Goal: Task Accomplishment & Management: Complete application form

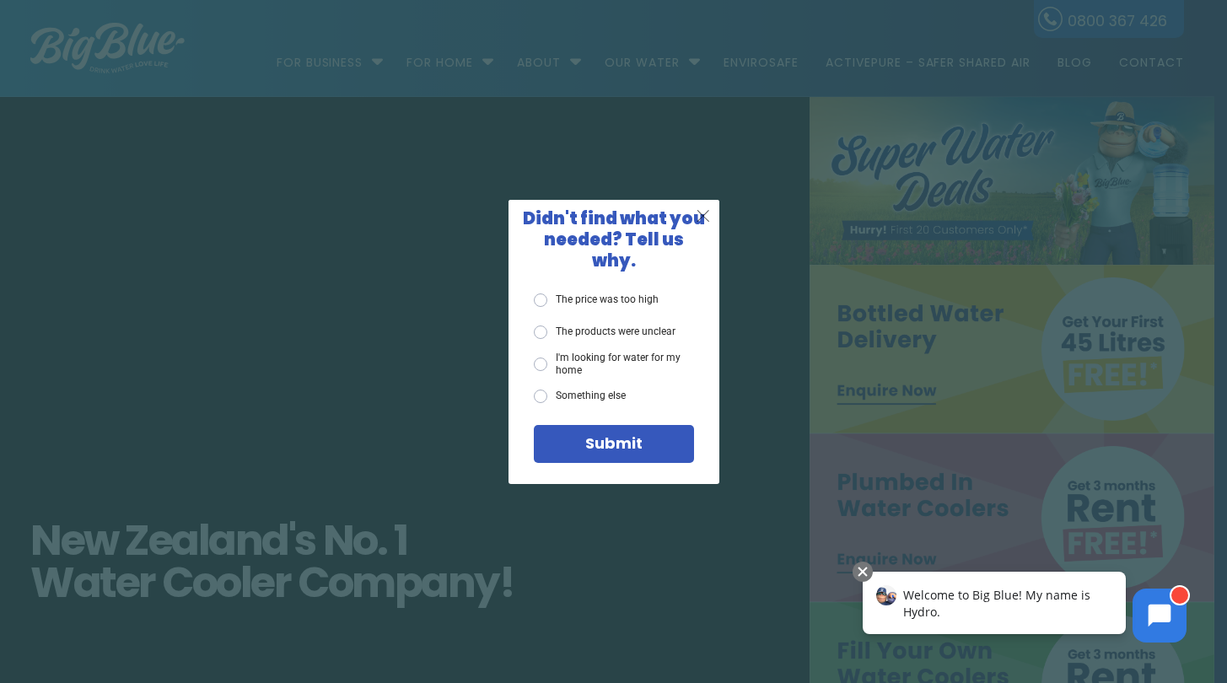
click at [696, 225] on span "X" at bounding box center [703, 215] width 15 height 21
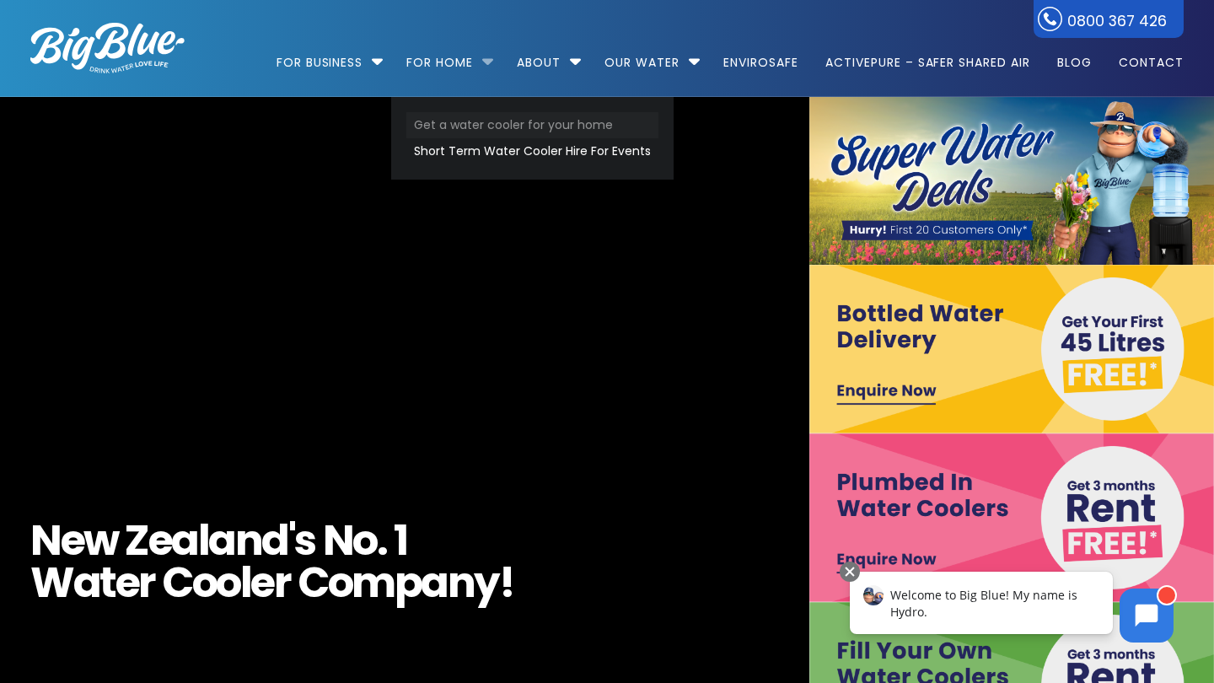
click at [507, 128] on link "Get a water cooler for your home" at bounding box center [532, 125] width 252 height 26
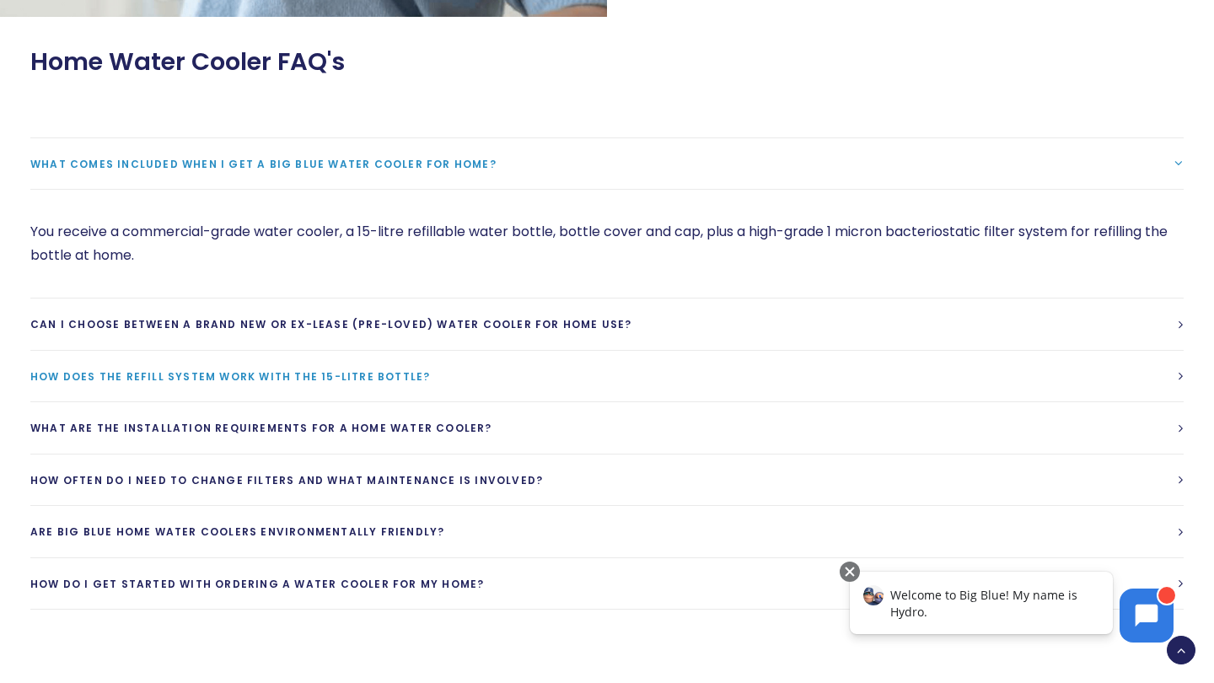
scroll to position [2192, 0]
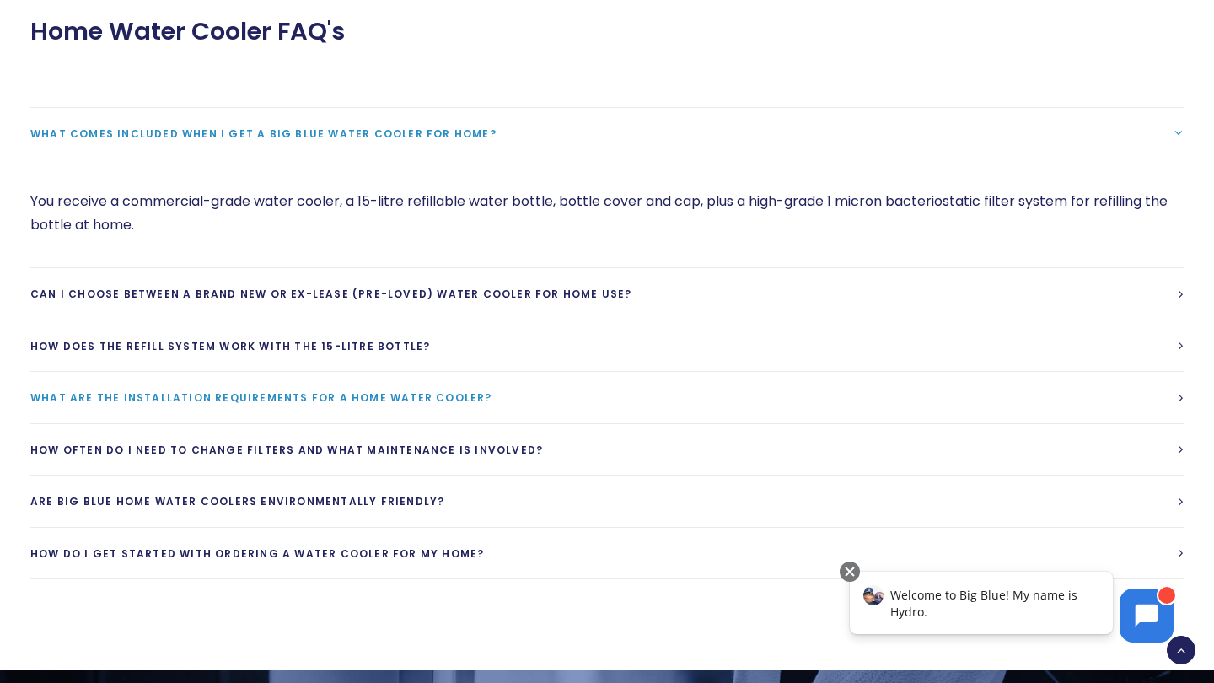
click at [590, 397] on link "What are the installation requirements for a home water cooler?" at bounding box center [606, 397] width 1153 height 51
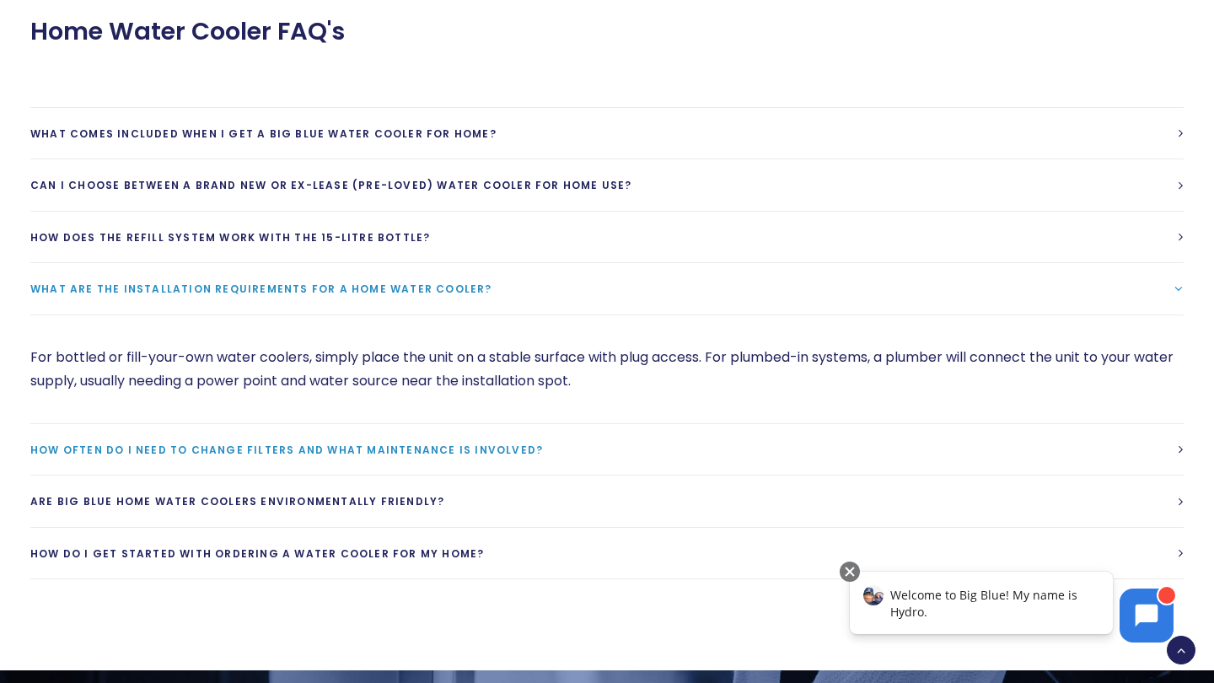
click at [604, 438] on link "How often do I need to change filters and what maintenance is involved?" at bounding box center [606, 449] width 1153 height 51
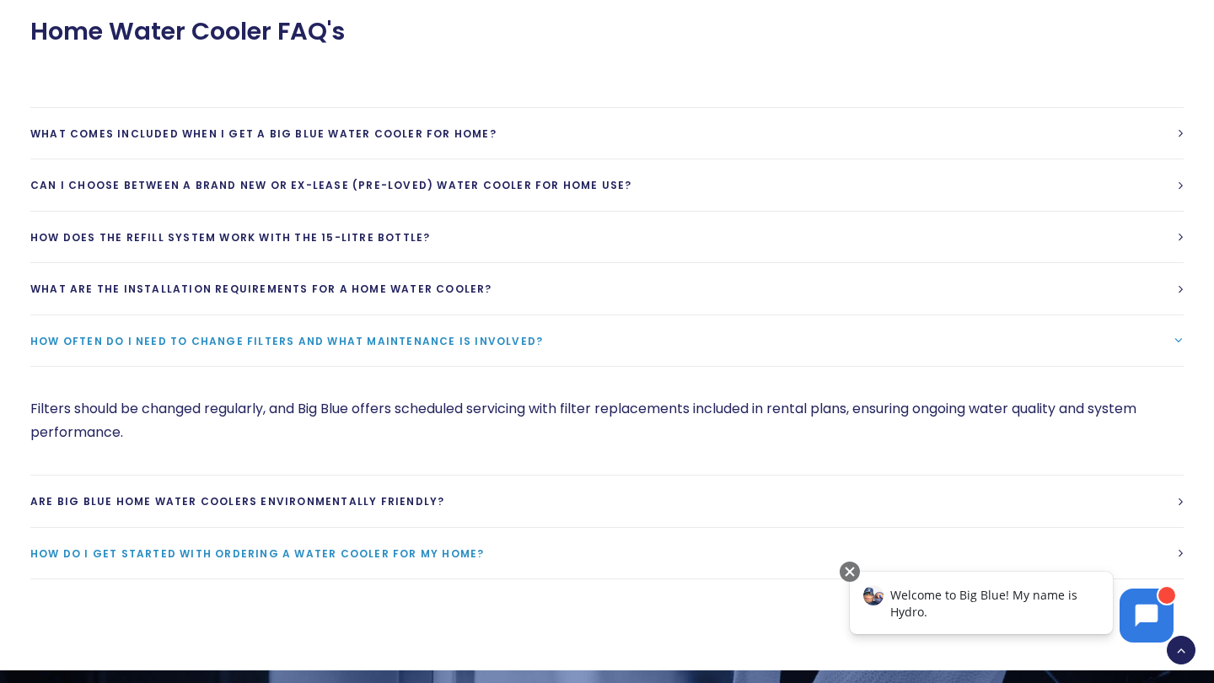
click at [619, 560] on link "How do I get started with ordering a water cooler for my home?" at bounding box center [606, 553] width 1153 height 51
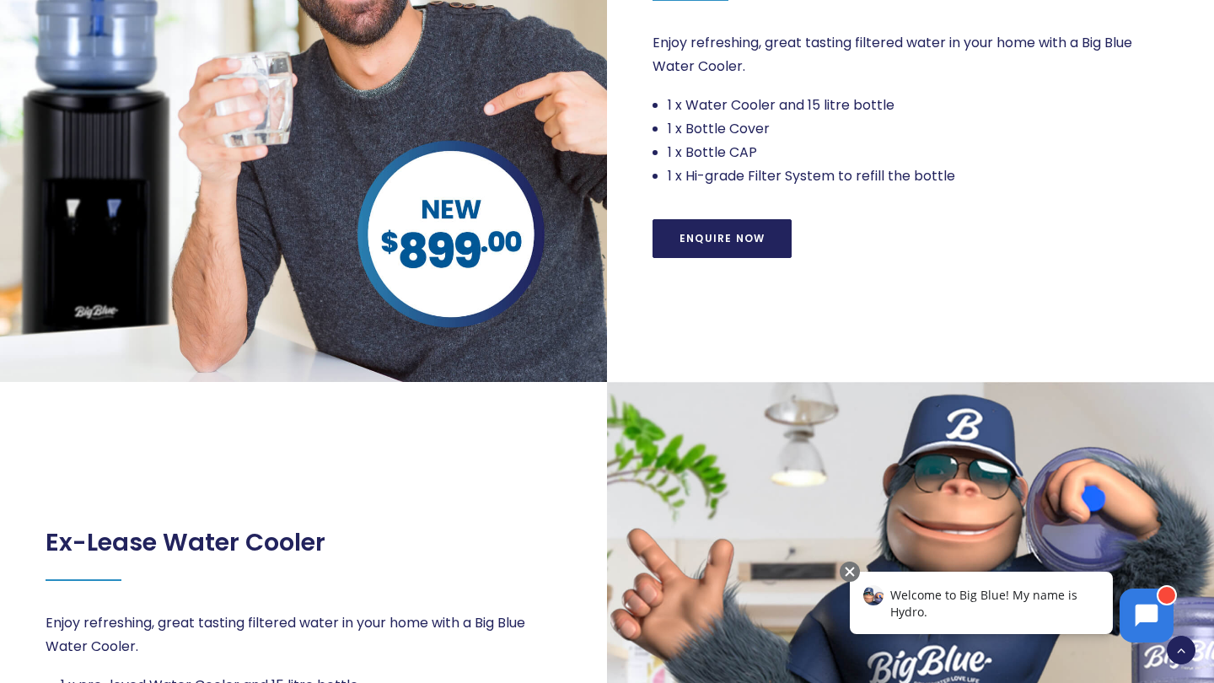
scroll to position [422, 0]
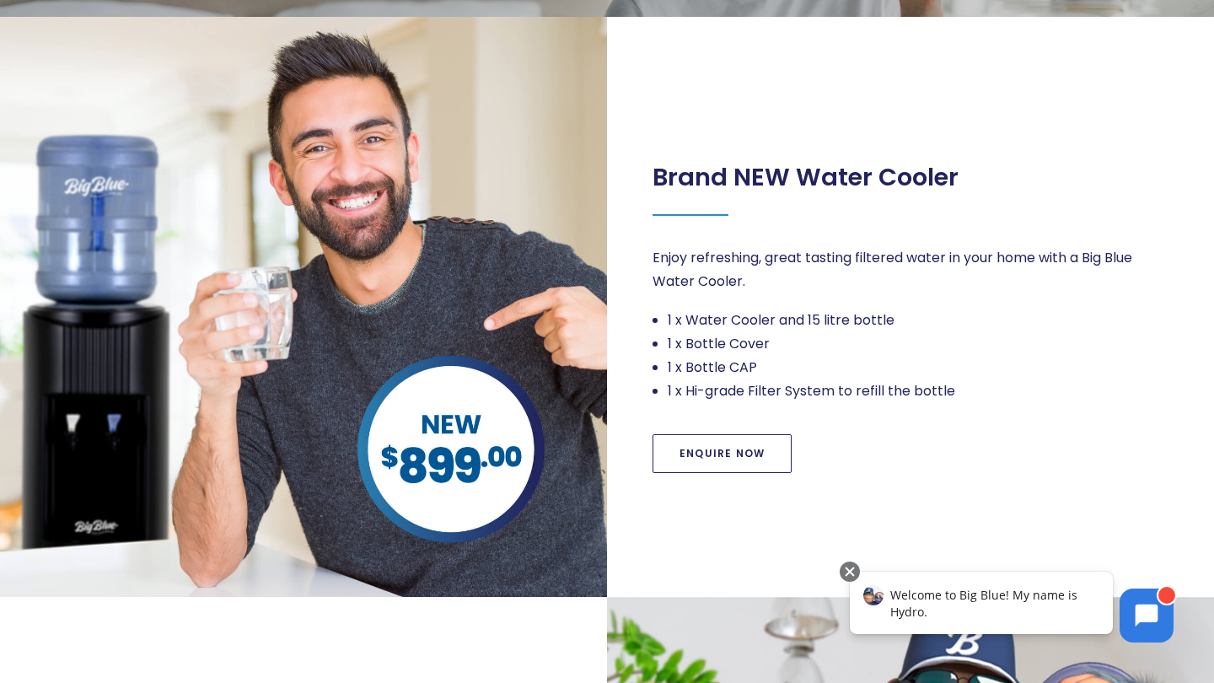
click at [752, 451] on link "Enquire Now" at bounding box center [722, 453] width 139 height 39
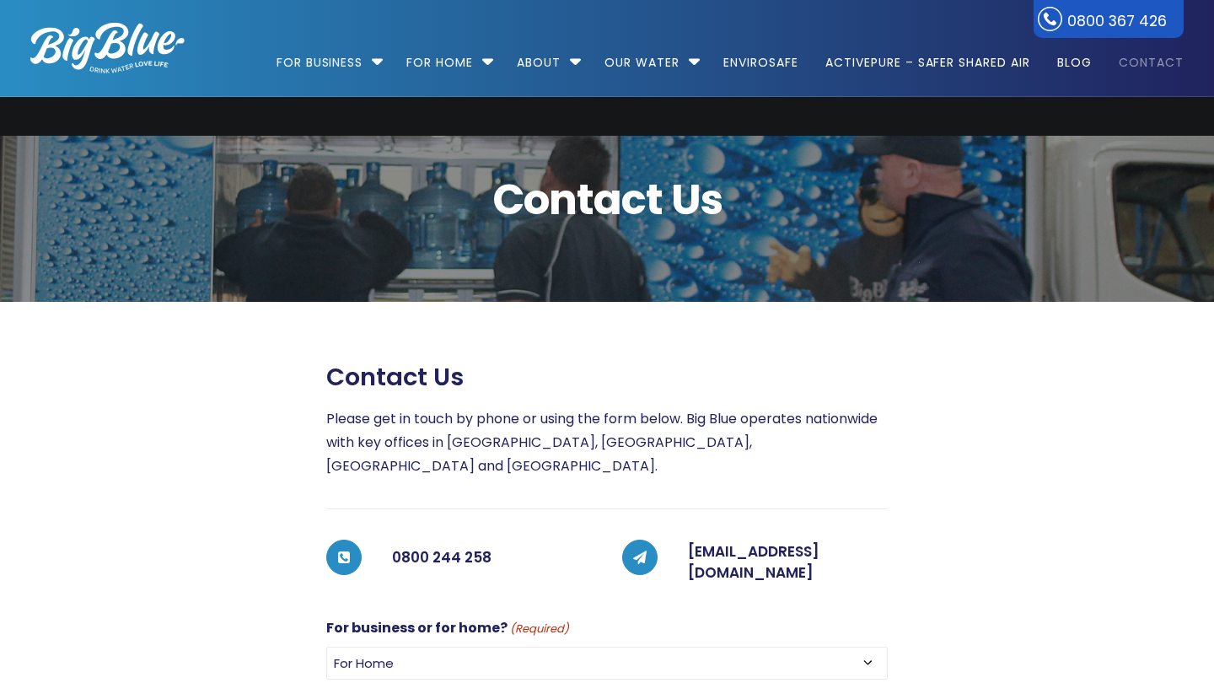
select select "For Home"
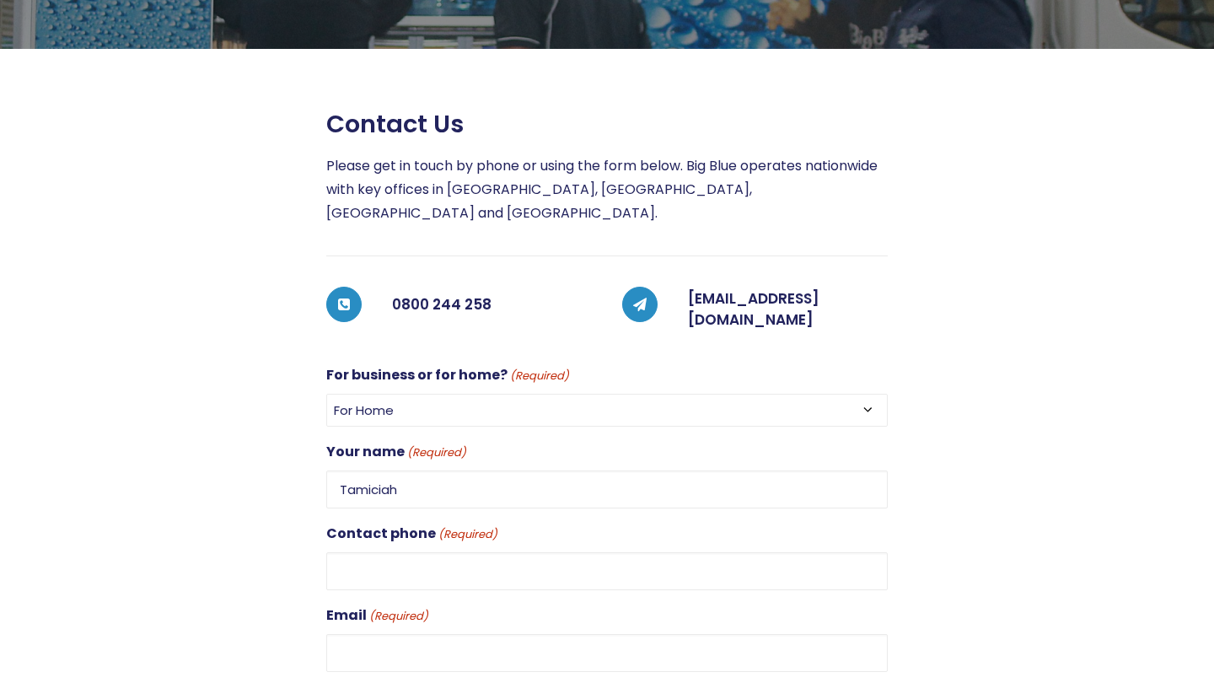
type input "Tamiciah"
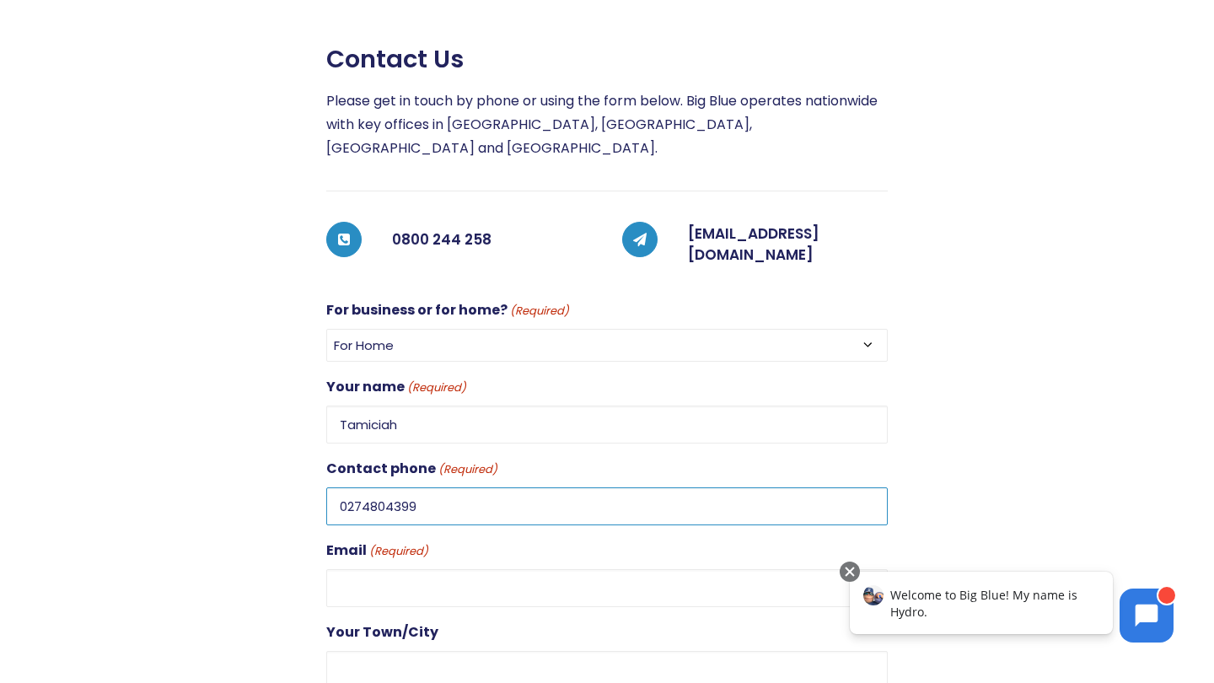
scroll to position [337, 0]
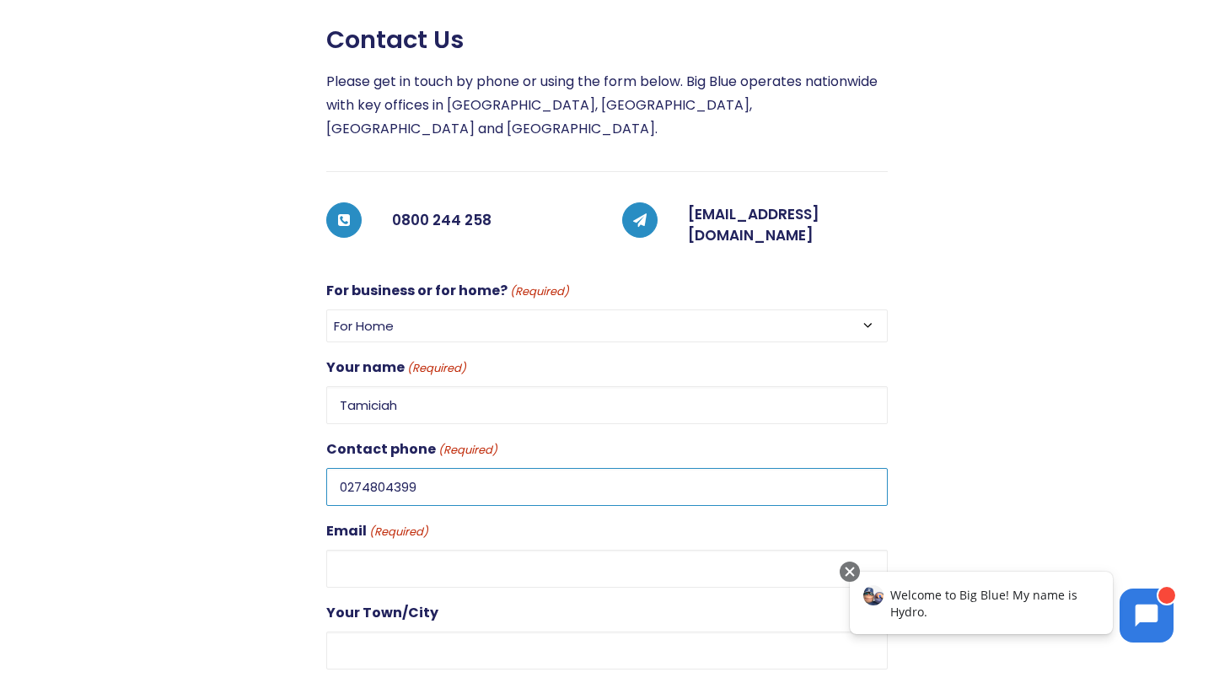
type input "0274804399"
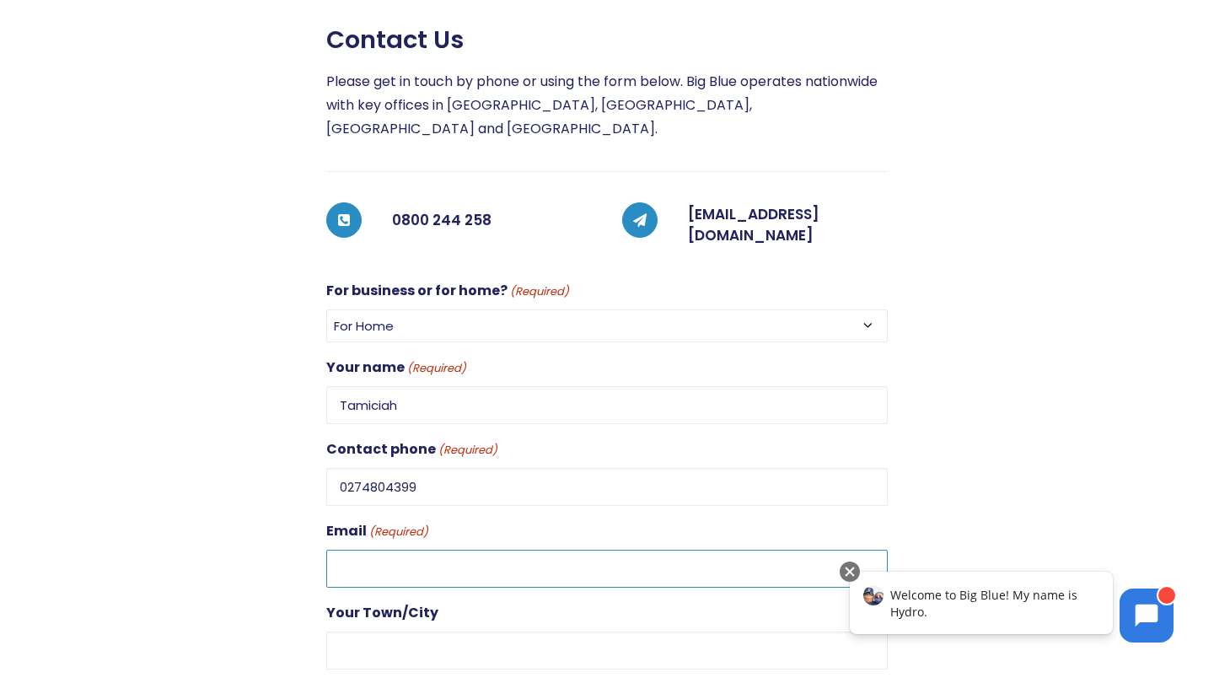
click at [530, 550] on input "Email (Required)" at bounding box center [607, 569] width 562 height 38
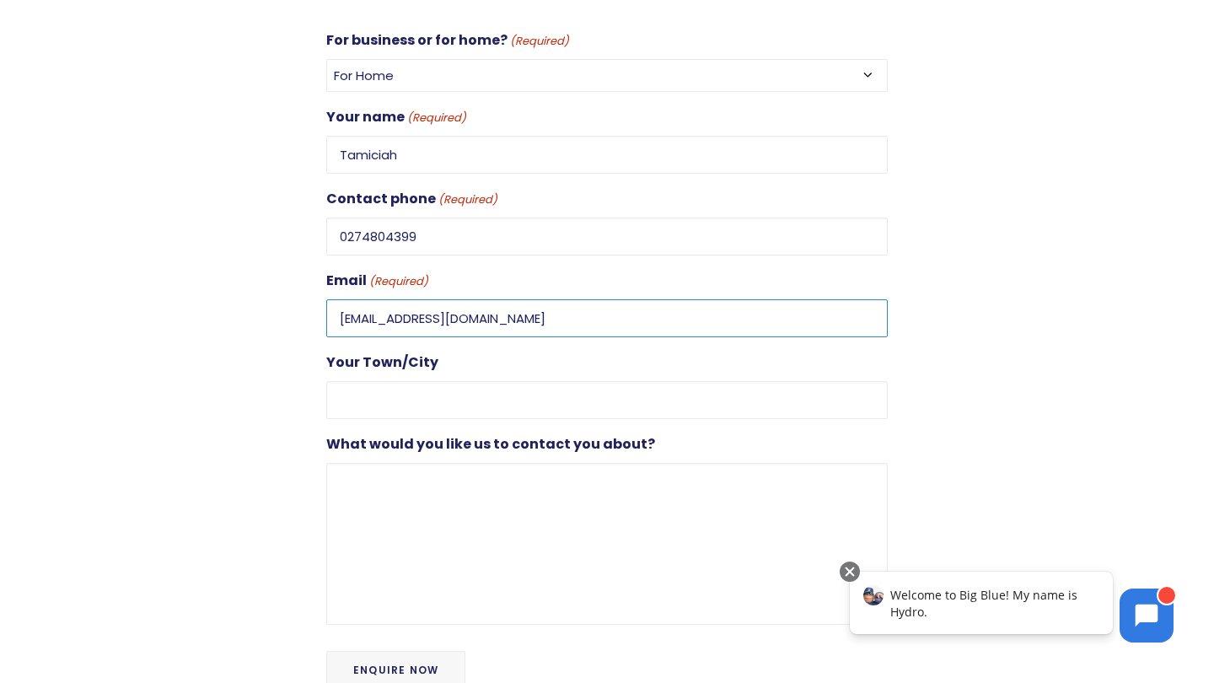
scroll to position [590, 0]
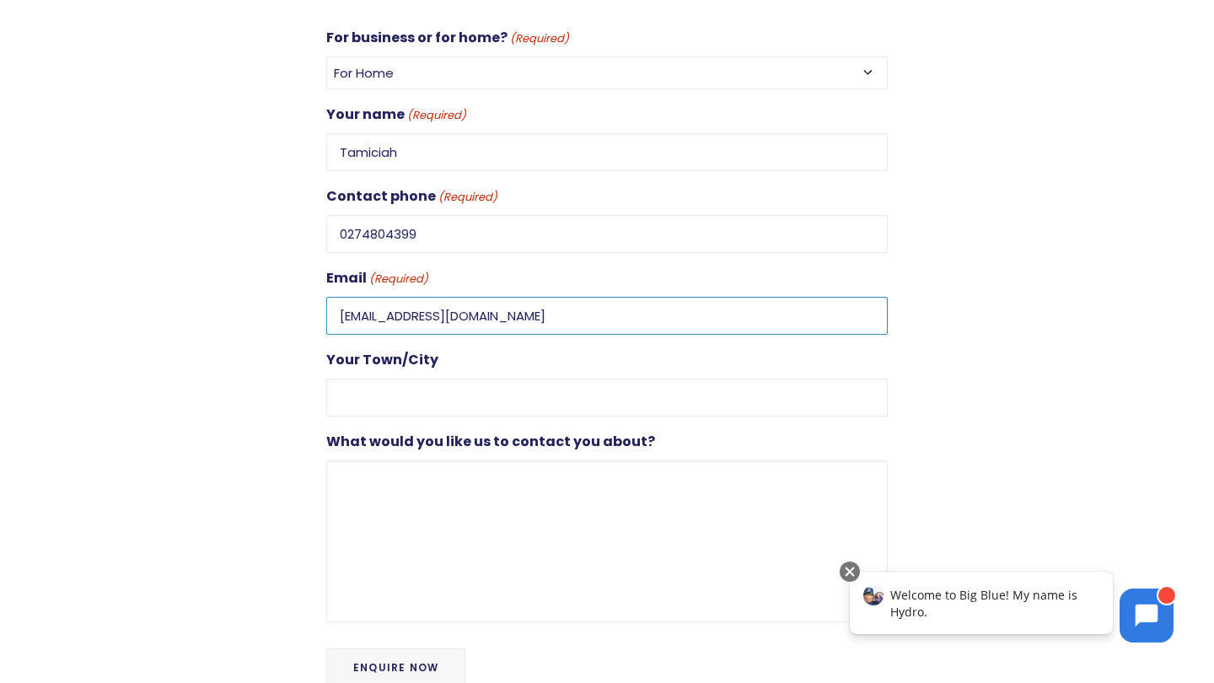
type input "[EMAIL_ADDRESS][DOMAIN_NAME]"
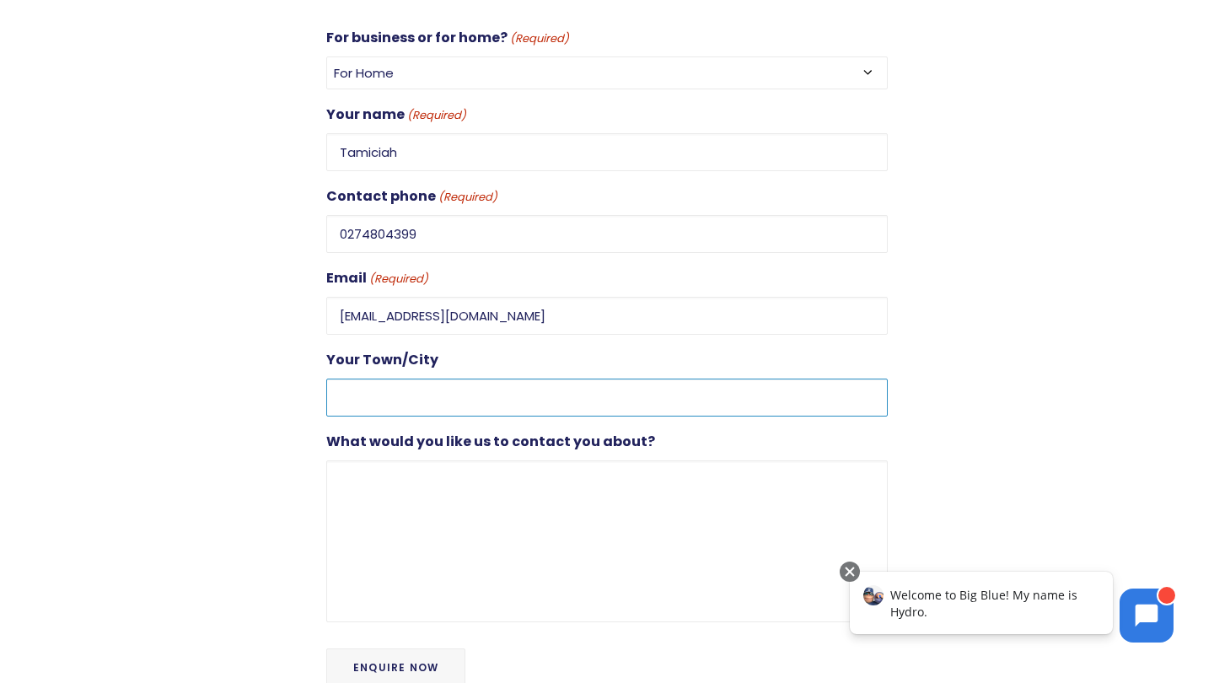
click at [513, 379] on input "Your Town/City" at bounding box center [607, 398] width 562 height 38
type input "Mangere"
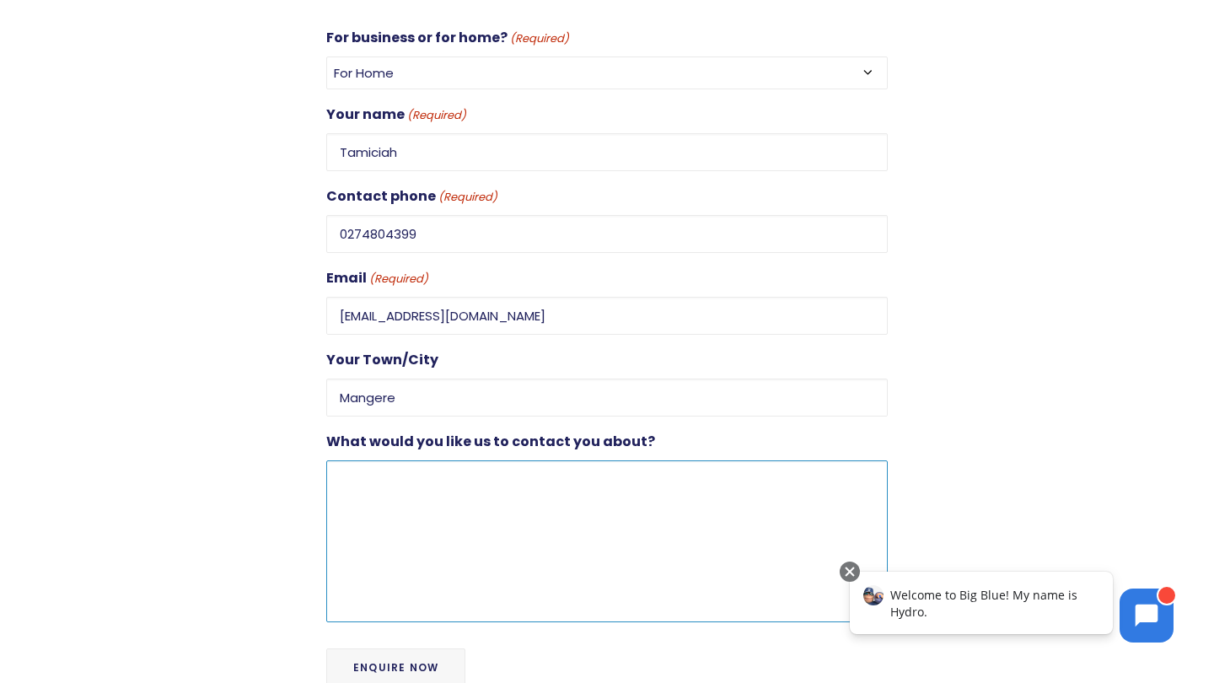
click at [626, 507] on textarea "What would you like us to contact you about?" at bounding box center [607, 541] width 562 height 162
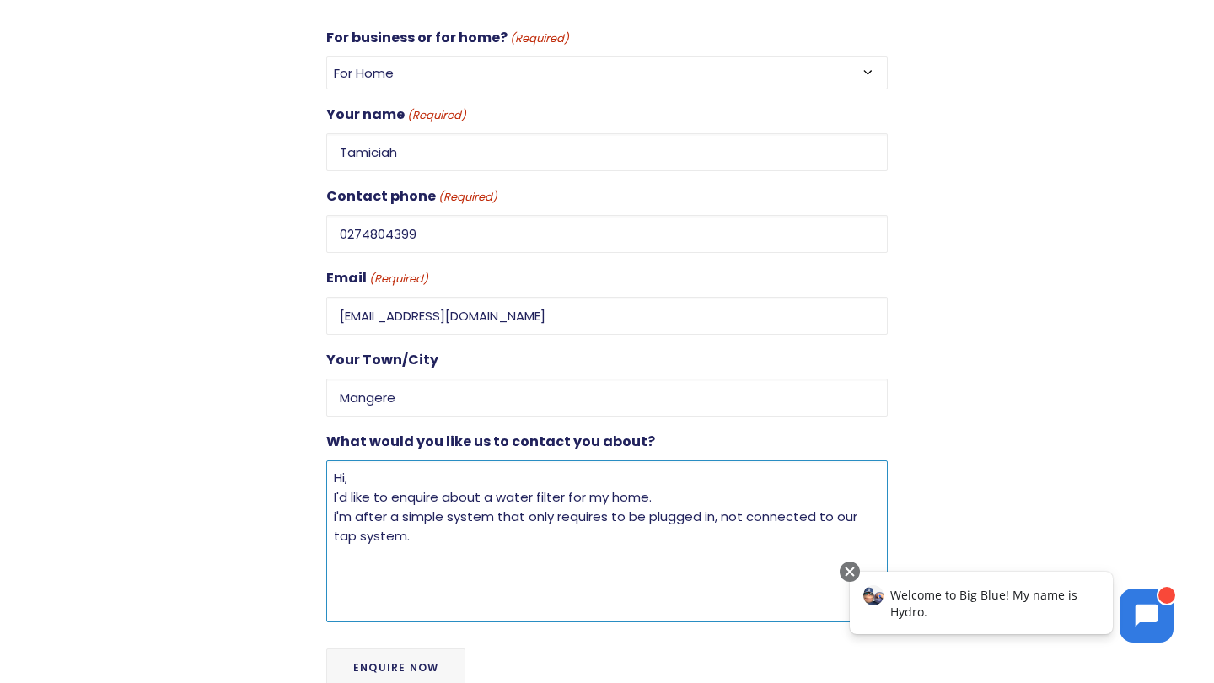
click at [341, 481] on textarea "Hi, I'd like to enquire about a water filter for my home. i'm after a simple sy…" at bounding box center [607, 541] width 562 height 162
type textarea "Hi, I'd like to enquire about a water filter for my home. i'm after a simple sy…"
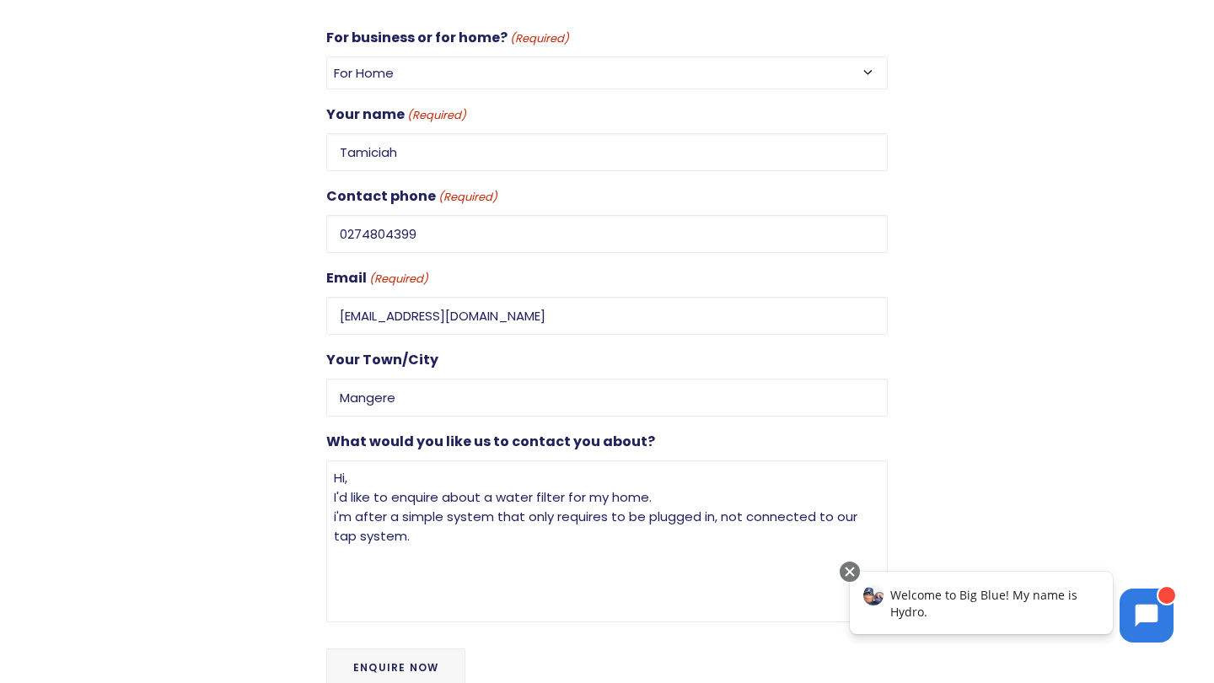
click at [390, 648] on input "Enquire Now" at bounding box center [395, 667] width 139 height 39
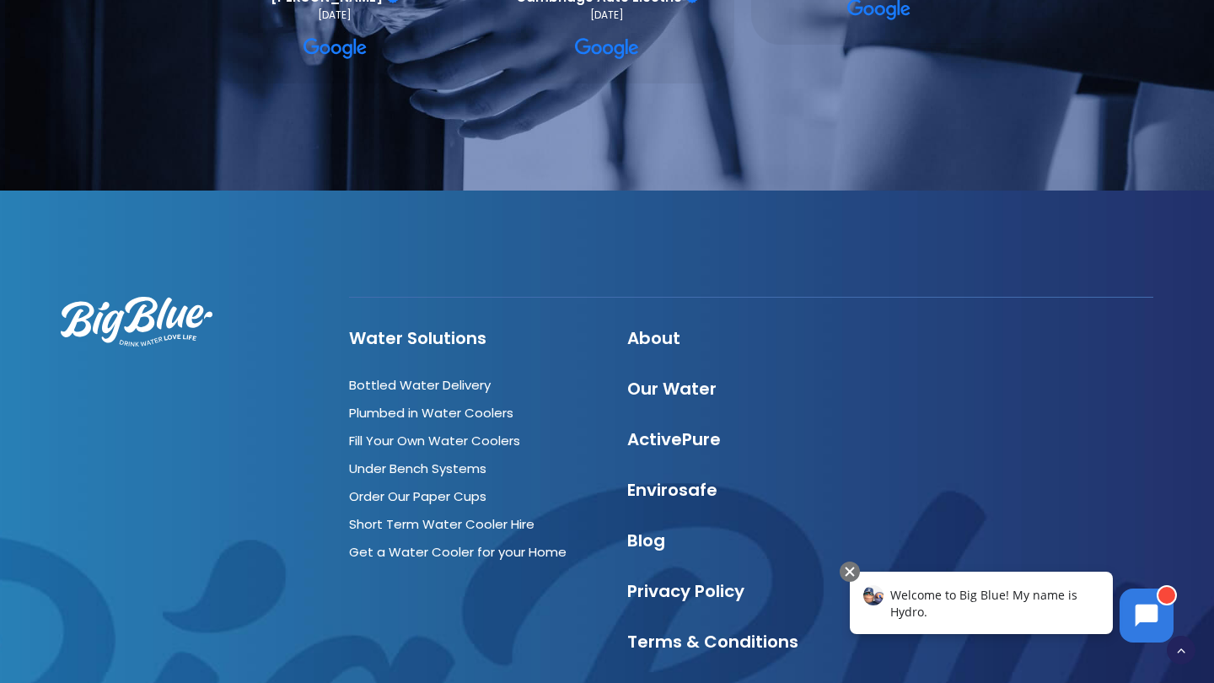
scroll to position [1504, 0]
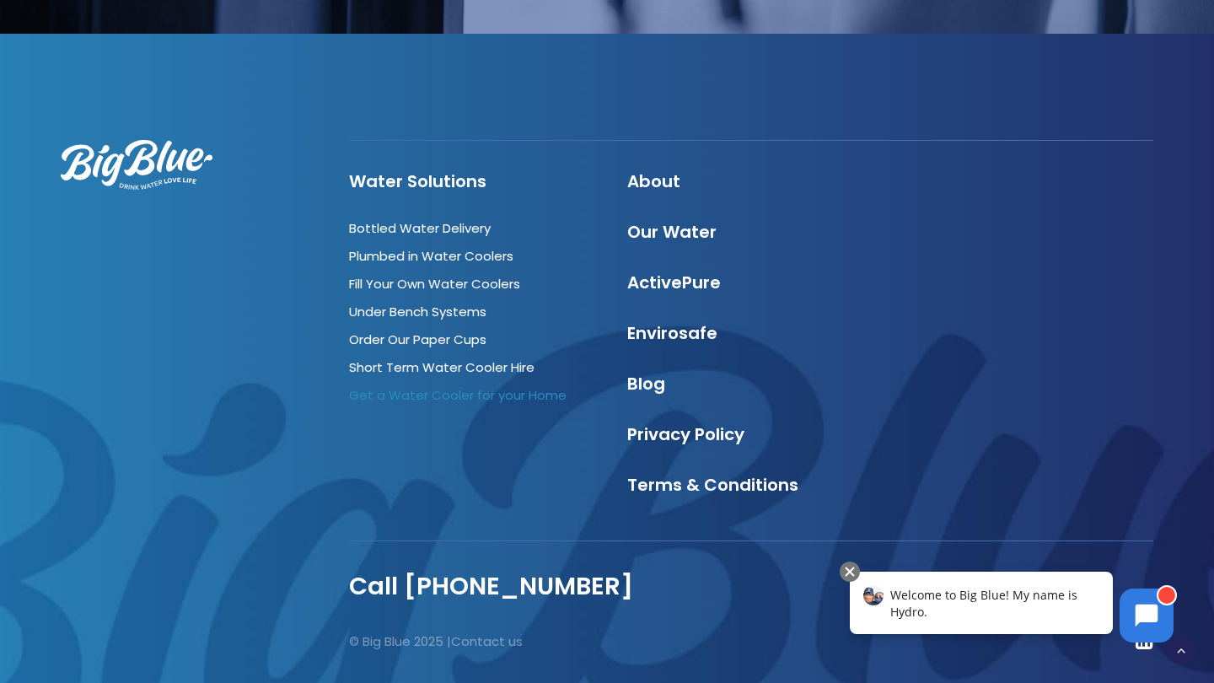
click at [497, 386] on link "Get a Water Cooler for your Home" at bounding box center [458, 395] width 218 height 18
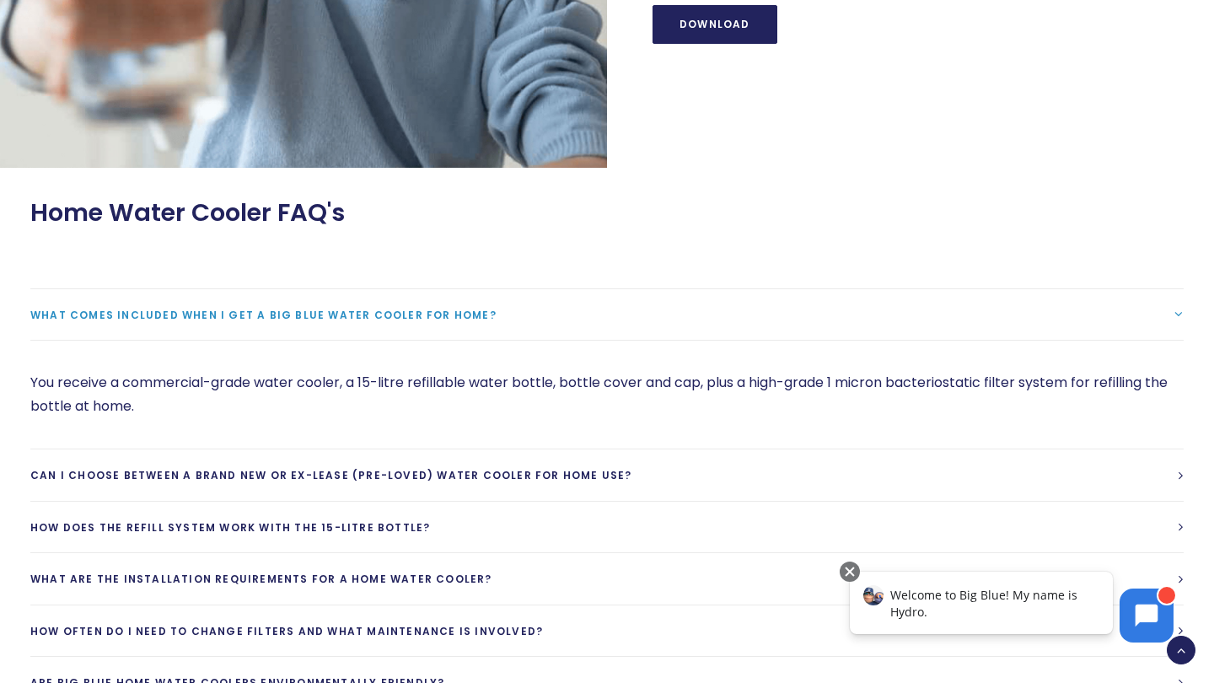
scroll to position [2024, 0]
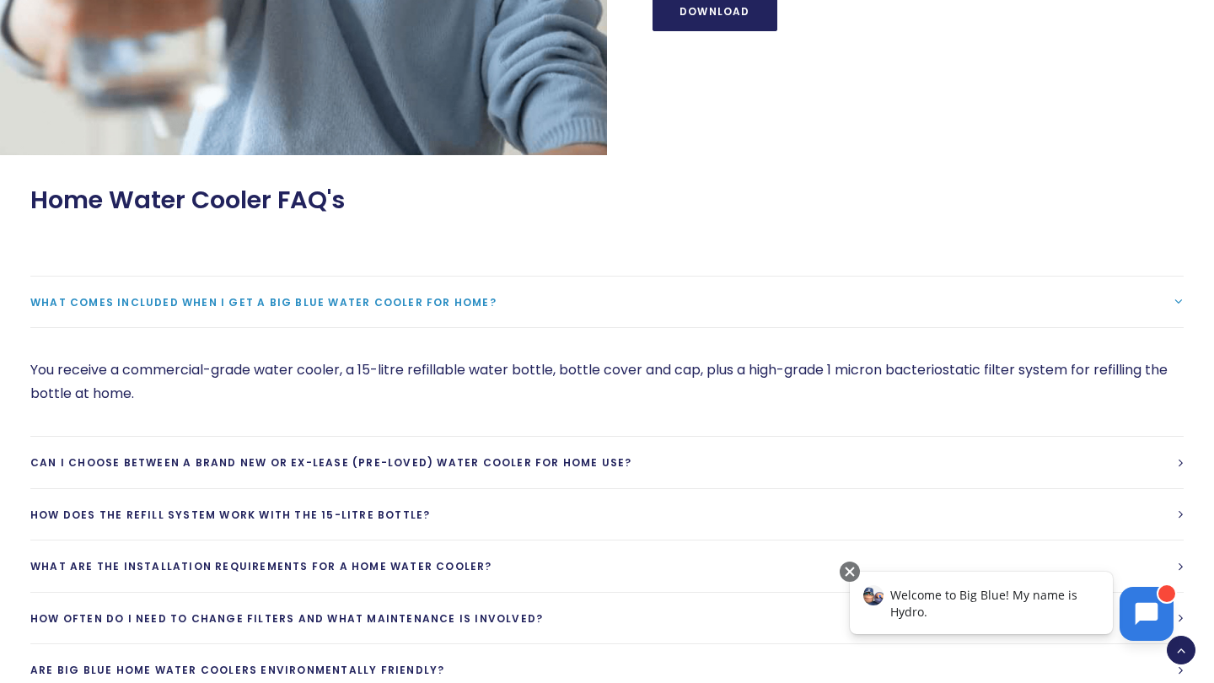
click at [1150, 621] on icon at bounding box center [1147, 614] width 23 height 23
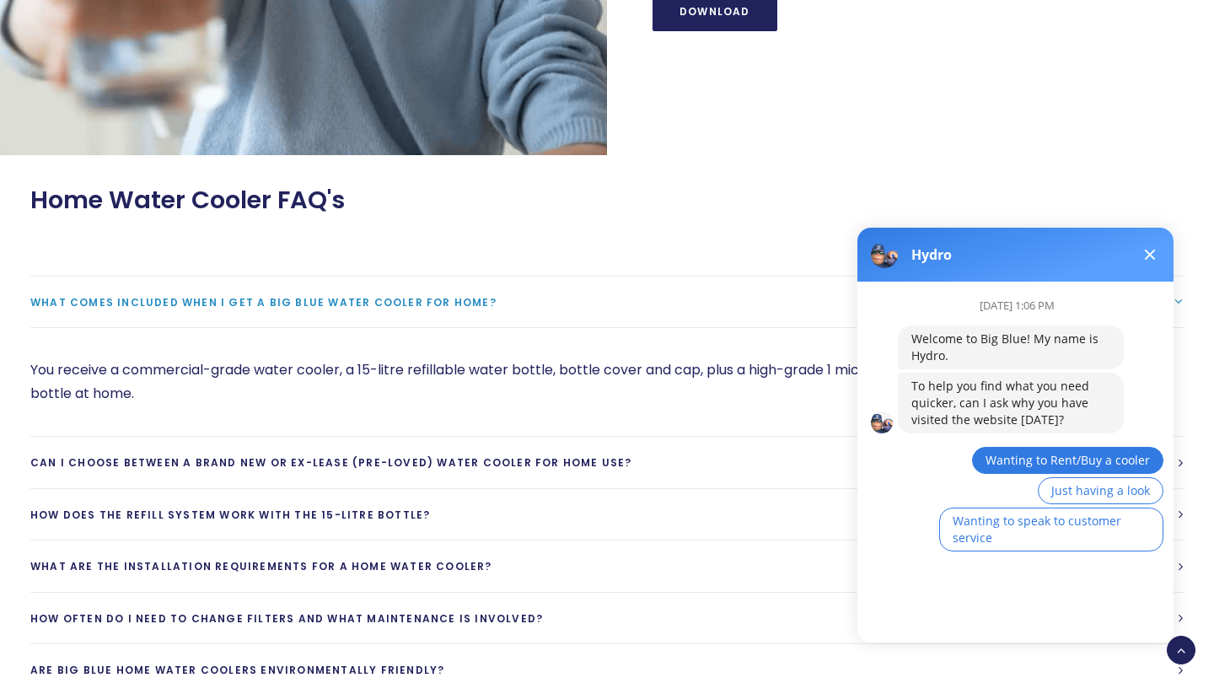
click at [1025, 462] on span "Wanting to Rent/Buy a cooler" at bounding box center [1068, 460] width 164 height 16
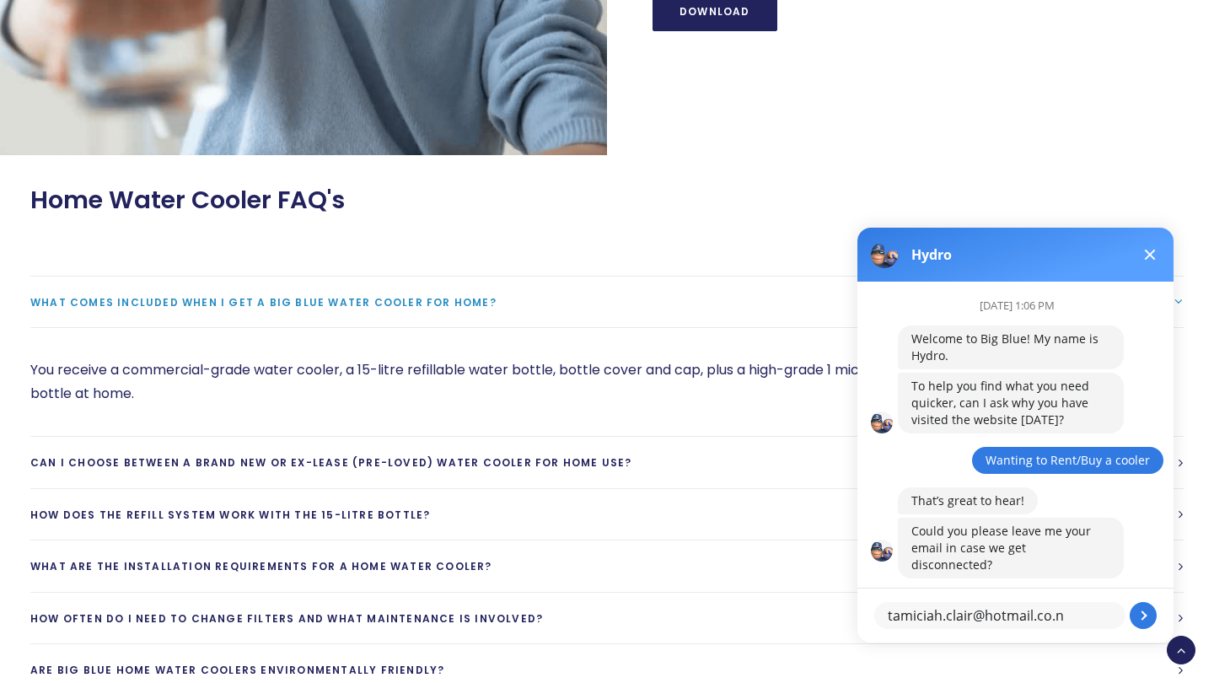
type textarea "[EMAIL_ADDRESS][DOMAIN_NAME]"
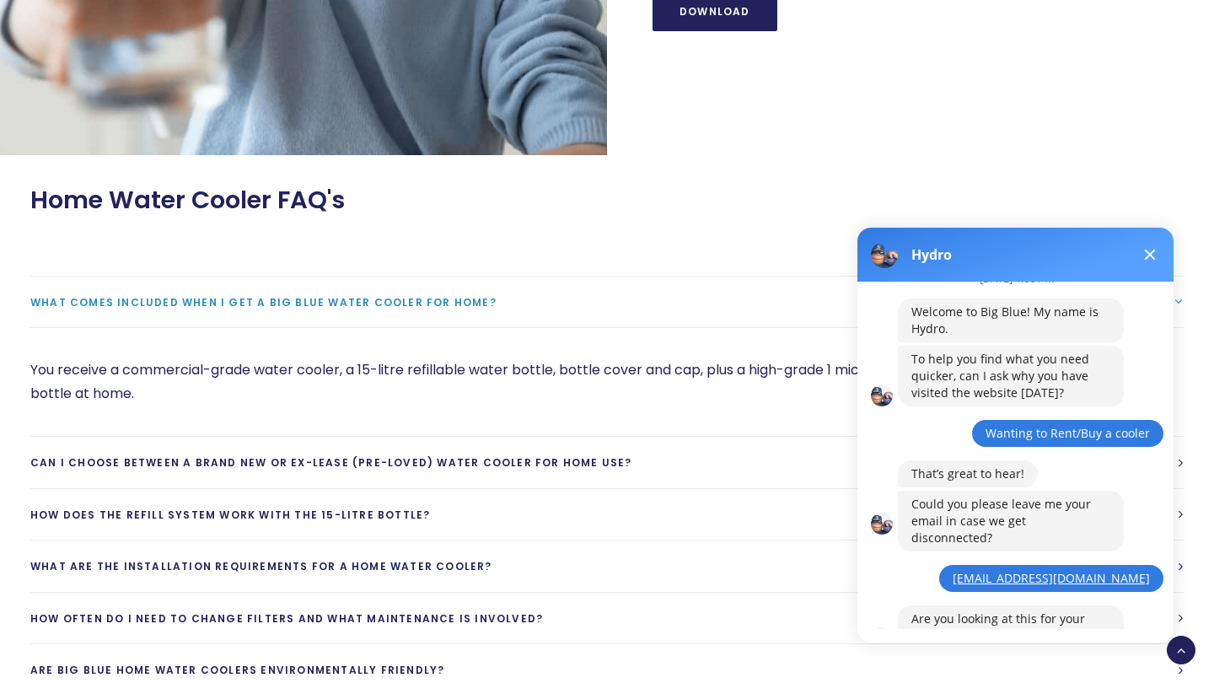
scroll to position [100, 0]
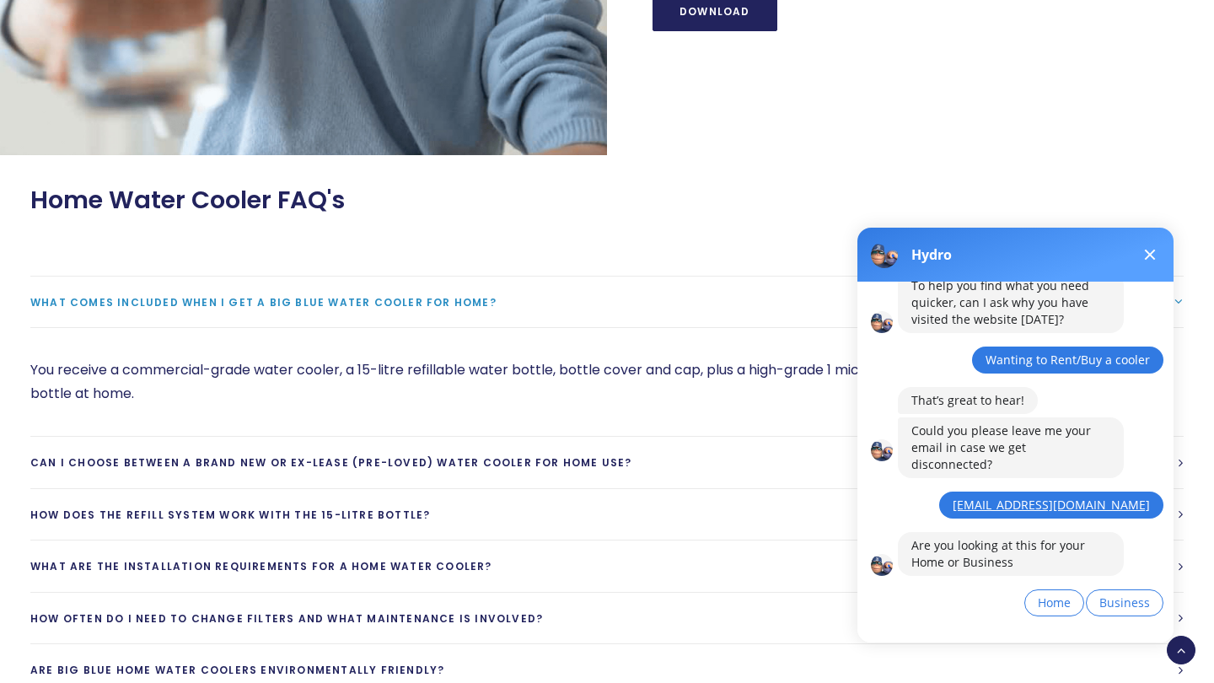
click at [979, 627] on div "[DATE] 1:06 PM Welcome to Big Blue! My name is Hydro. To help you find what you…" at bounding box center [1036, 413] width 276 height 465
click at [1046, 594] on span "Home" at bounding box center [1054, 602] width 33 height 16
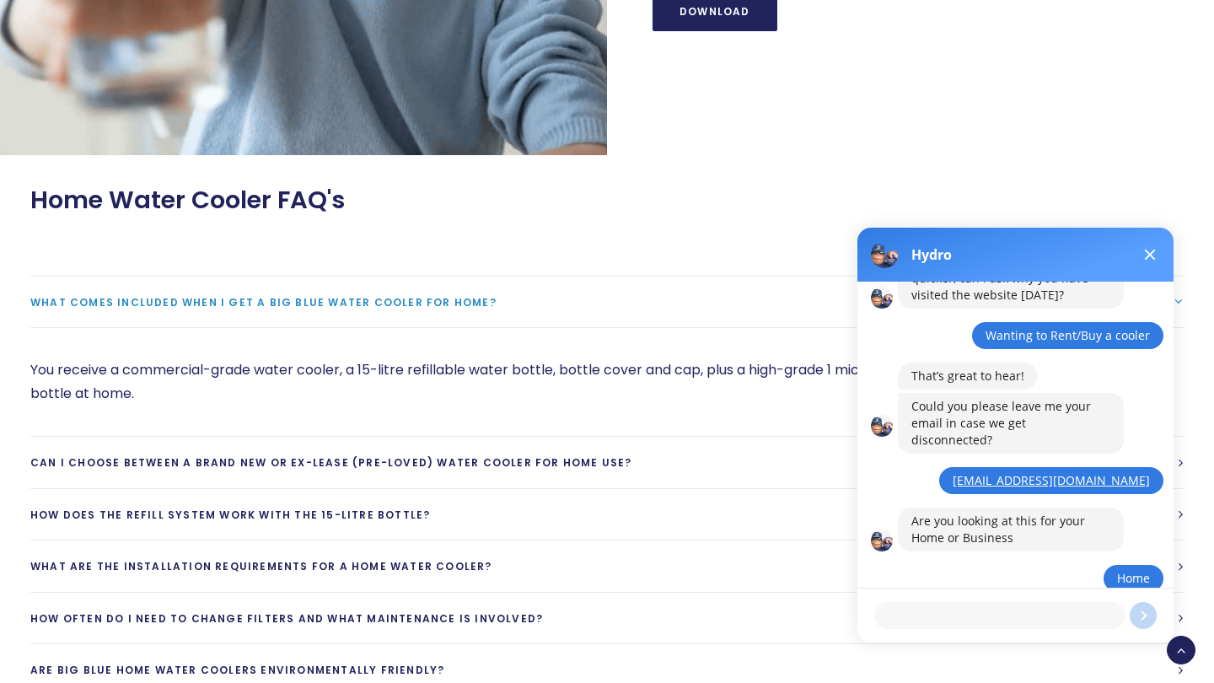
scroll to position [166, 0]
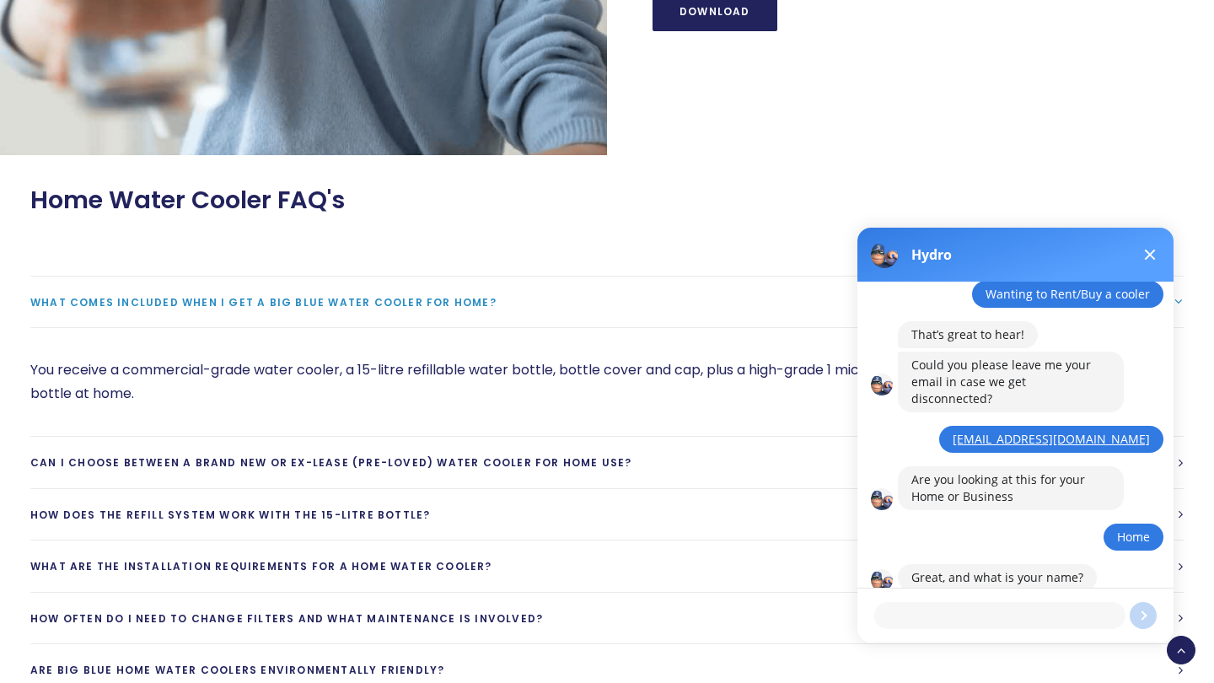
click at [1043, 617] on textarea at bounding box center [999, 615] width 251 height 27
type textarea "[PERSON_NAME]"
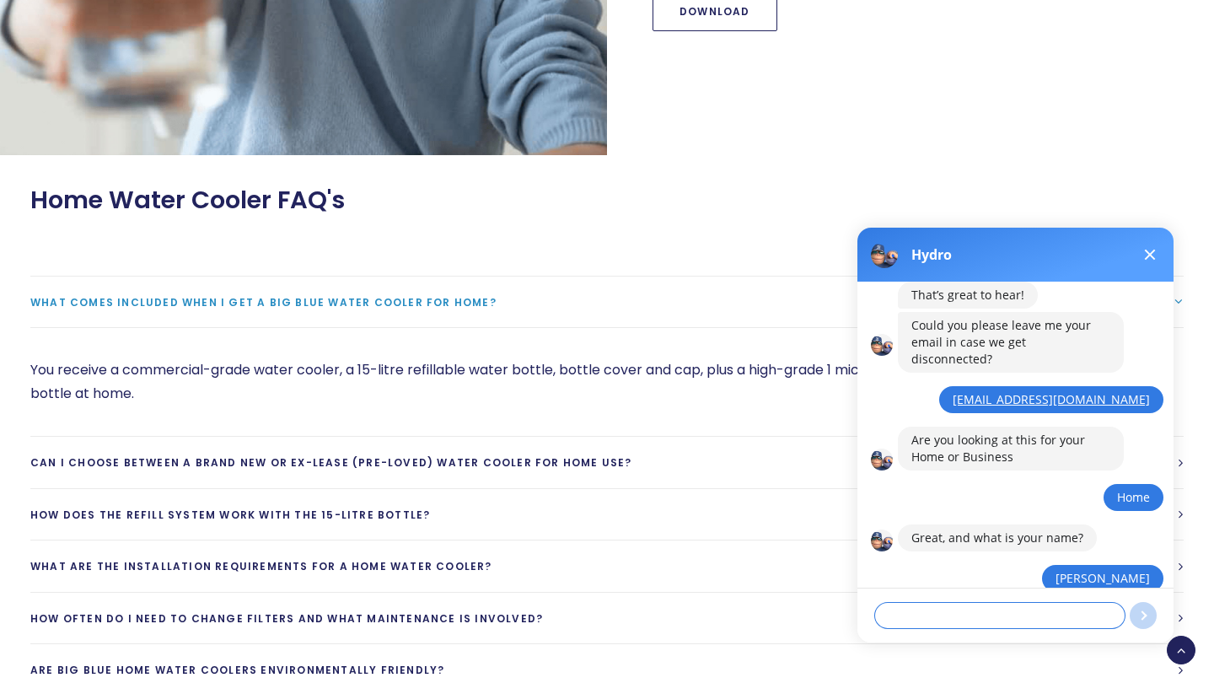
scroll to position [264, 0]
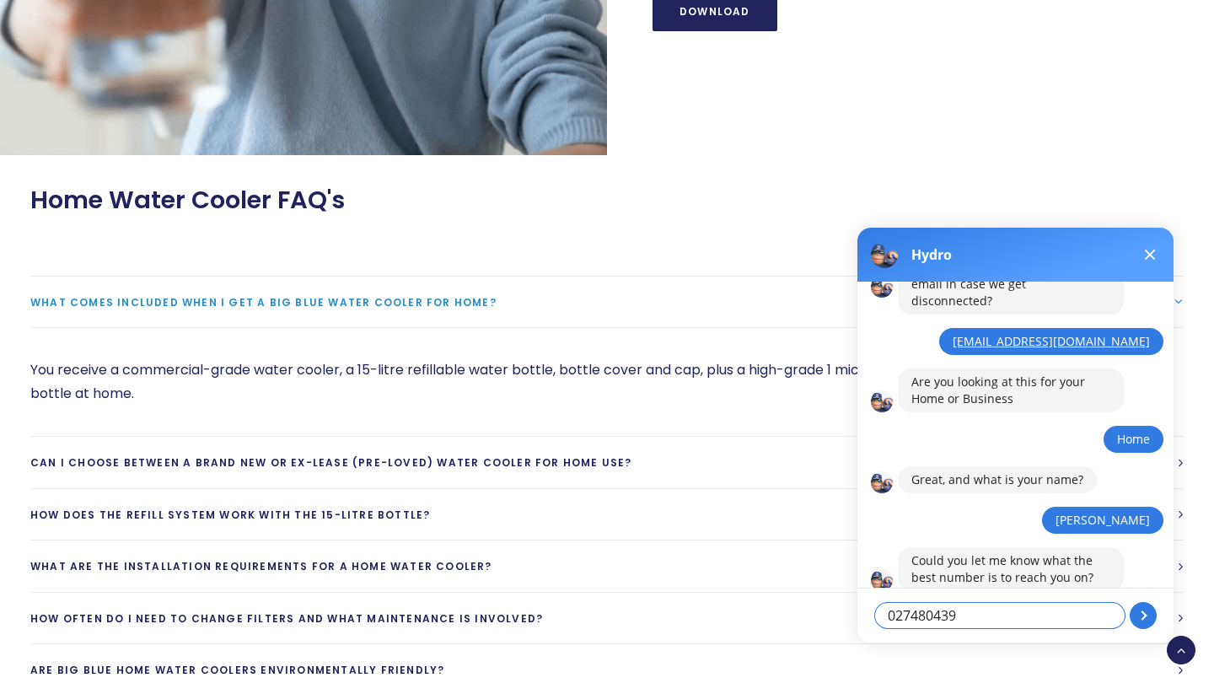
type textarea "0274804399"
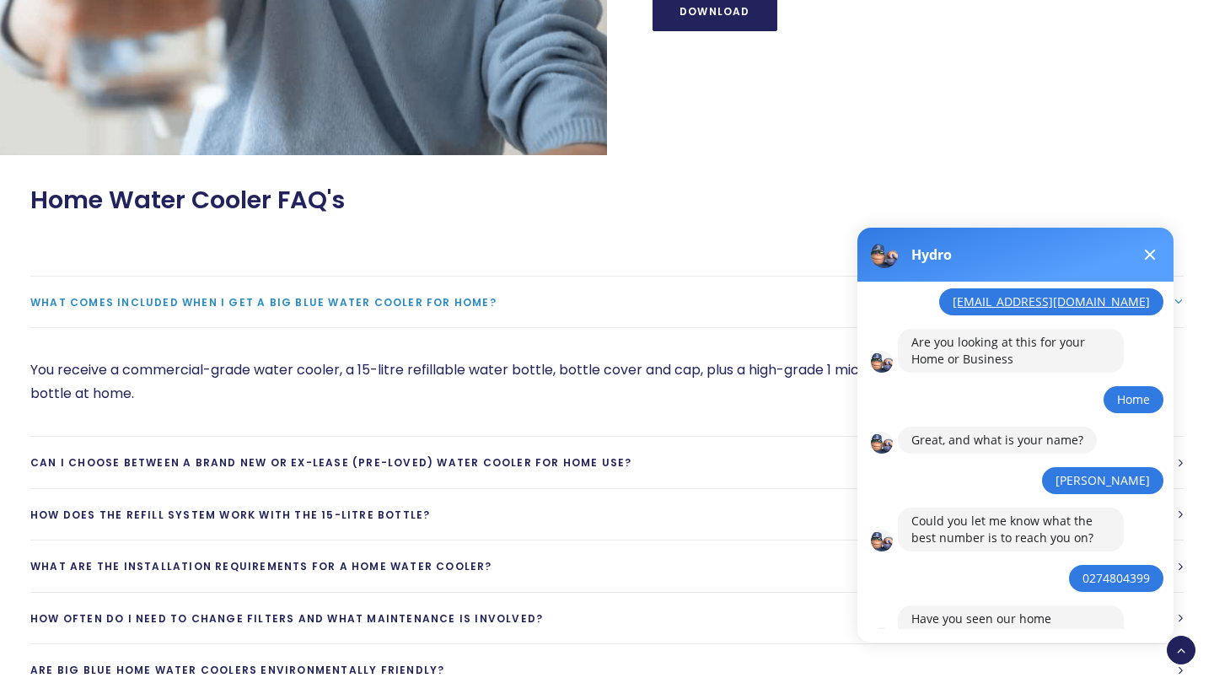
scroll to position [377, 0]
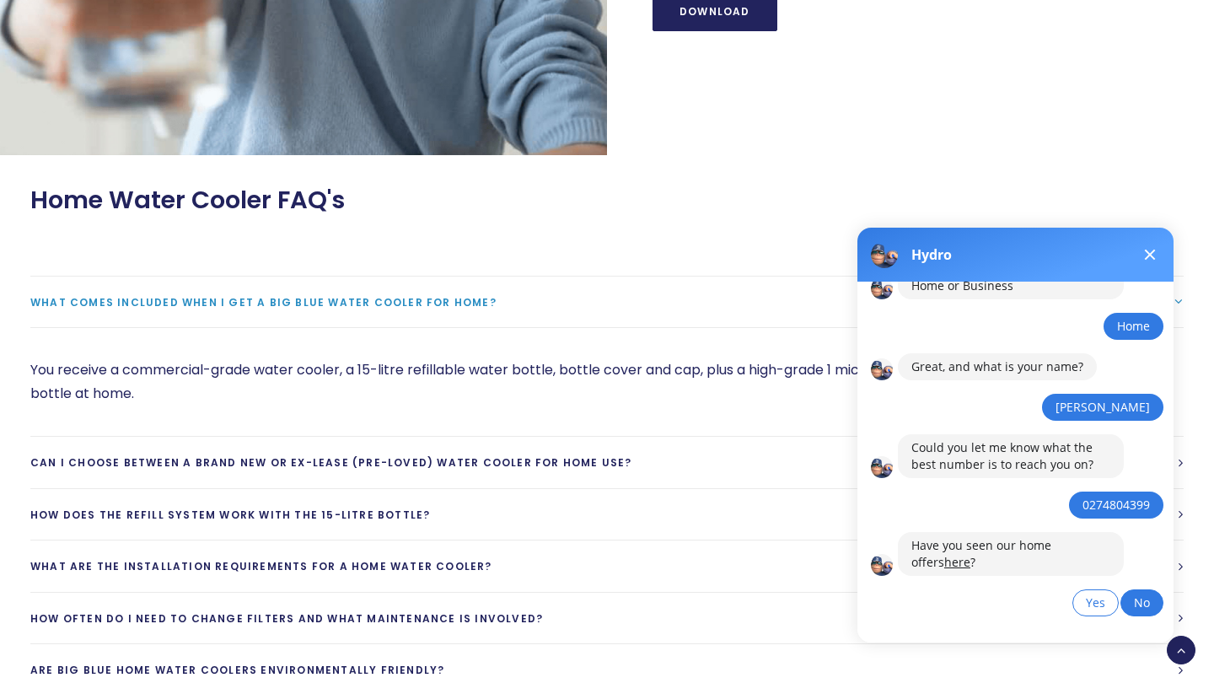
click at [1134, 594] on span "No" at bounding box center [1142, 602] width 16 height 16
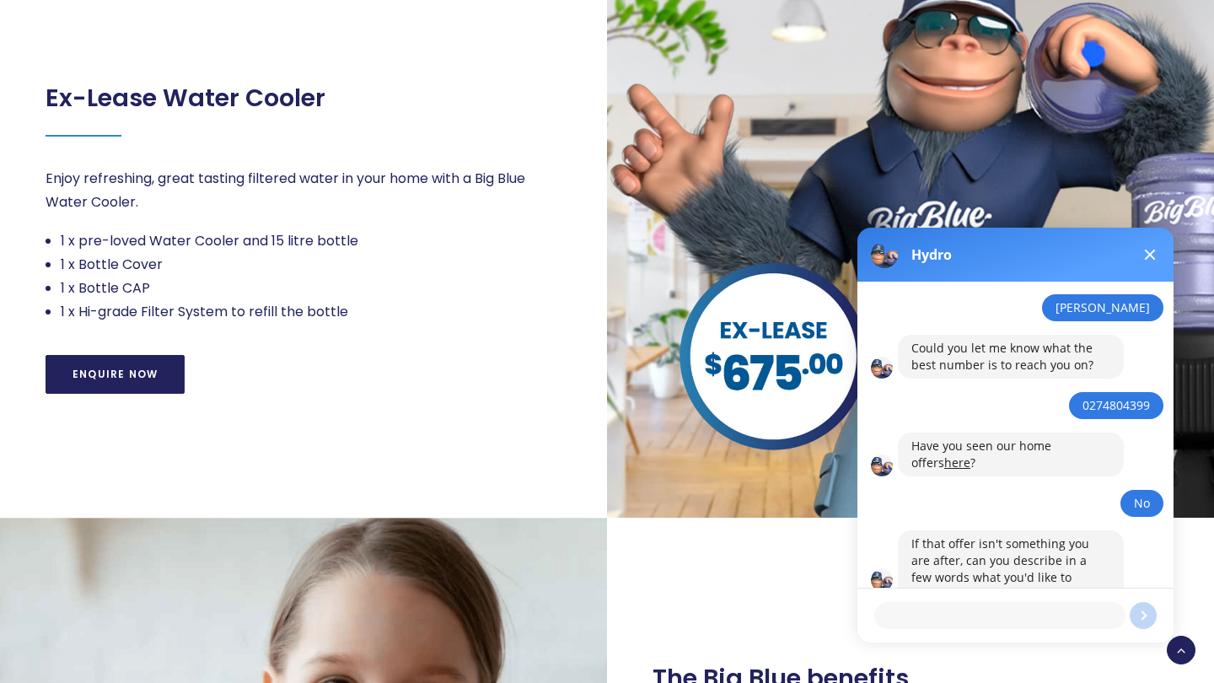
scroll to position [843, 0]
